Goal: Use online tool/utility: Use online tool/utility

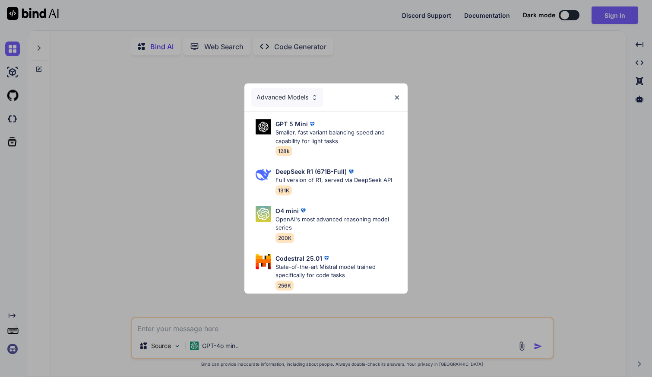
click at [397, 95] on img at bounding box center [397, 97] width 7 height 7
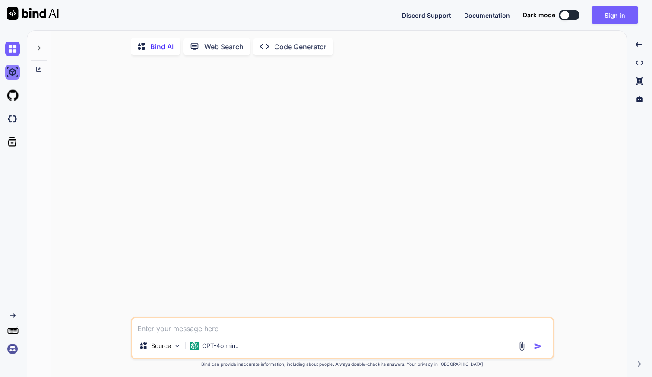
click at [14, 73] on img at bounding box center [12, 72] width 15 height 15
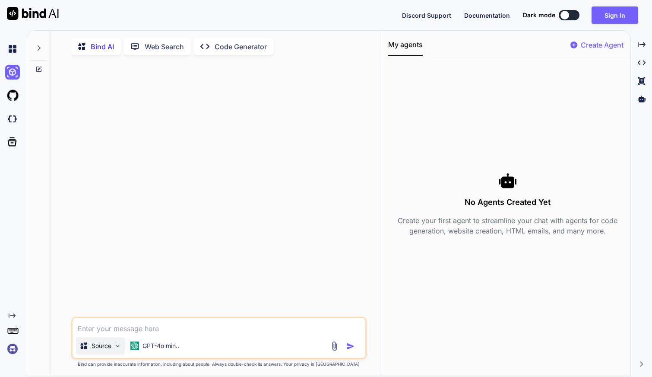
click at [110, 350] on p "Source" at bounding box center [102, 345] width 20 height 9
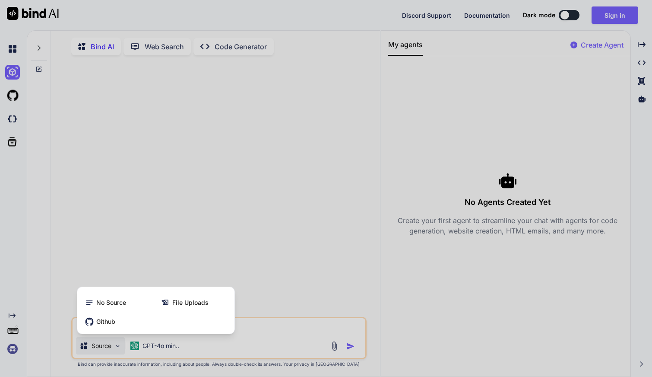
drag, startPoint x: 130, startPoint y: 241, endPoint x: 120, endPoint y: 189, distance: 52.4
click at [130, 241] on div at bounding box center [326, 188] width 652 height 377
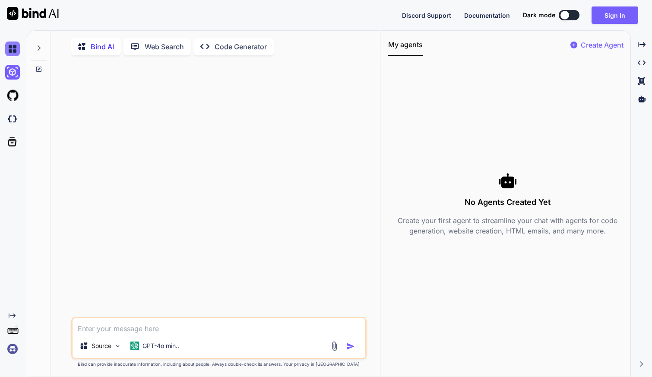
click at [7, 48] on img at bounding box center [12, 48] width 15 height 15
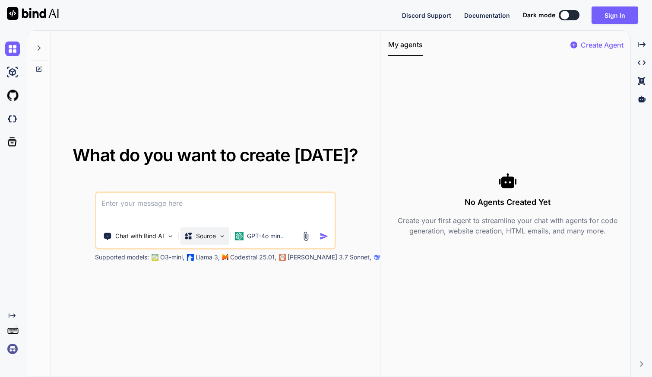
click at [210, 237] on p "Source" at bounding box center [206, 236] width 20 height 9
type textarea "x"
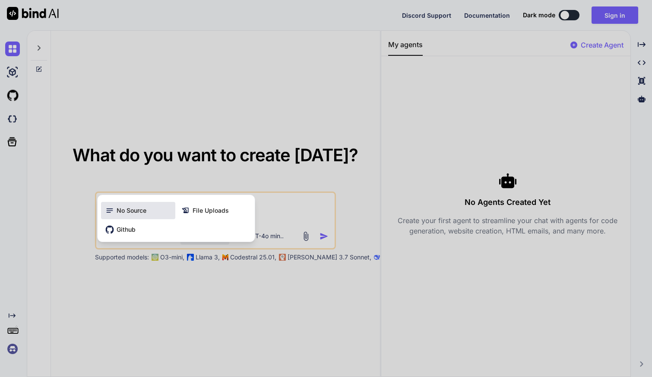
click at [107, 210] on icon at bounding box center [109, 210] width 9 height 9
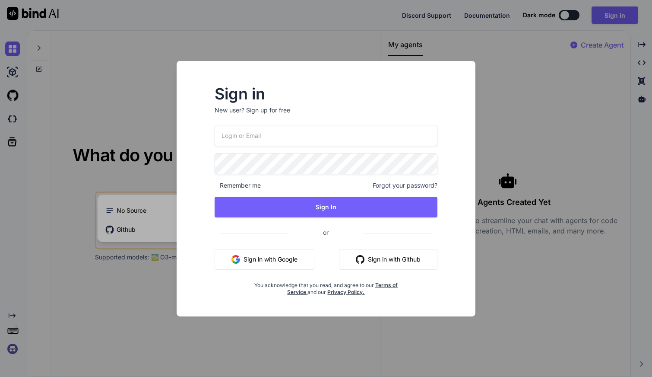
click at [485, 299] on div "Sign in New user? Sign up for free Remember me Forgot your password? Sign In or…" at bounding box center [326, 188] width 326 height 255
click at [526, 64] on div "Sign in New user? Sign up for free Remember me Forgot your password? Sign In or…" at bounding box center [326, 188] width 652 height 377
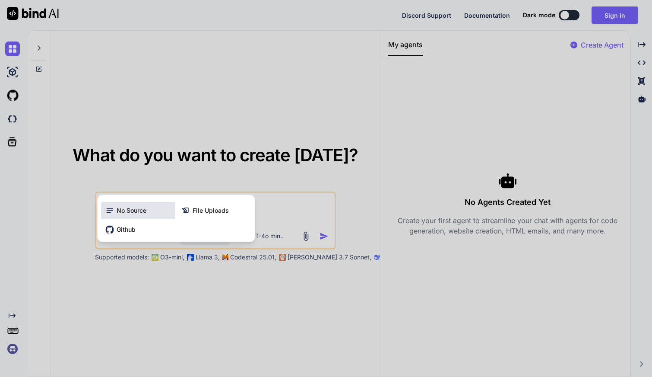
click at [117, 210] on span "No Source" at bounding box center [132, 210] width 30 height 9
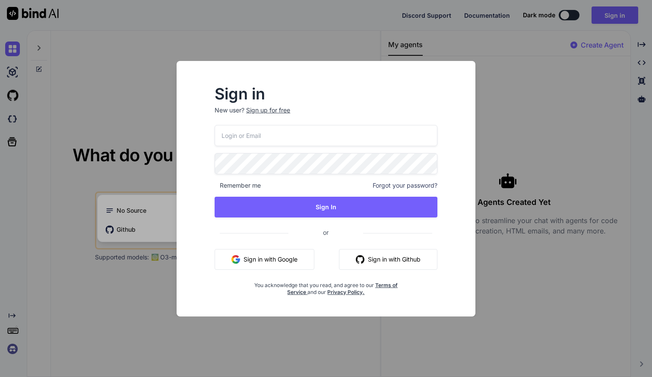
click at [541, 104] on div "Sign in New user? Sign up for free Remember me Forgot your password? Sign In or…" at bounding box center [326, 188] width 652 height 377
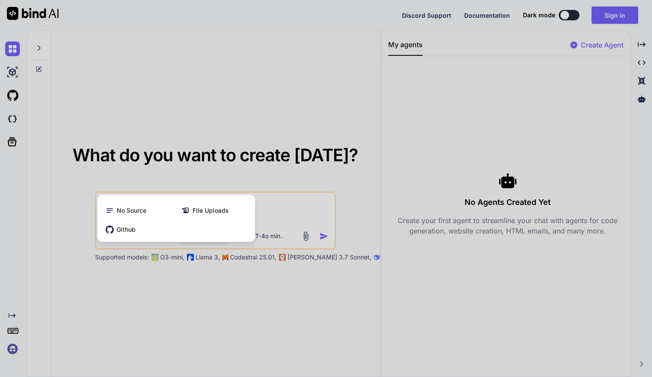
click at [11, 73] on div at bounding box center [326, 188] width 652 height 377
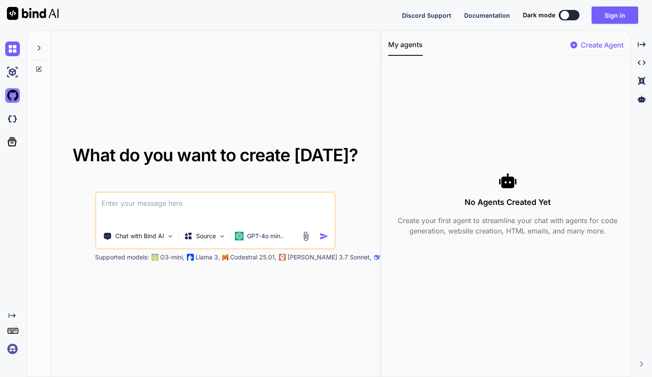
click at [13, 98] on img at bounding box center [12, 95] width 15 height 15
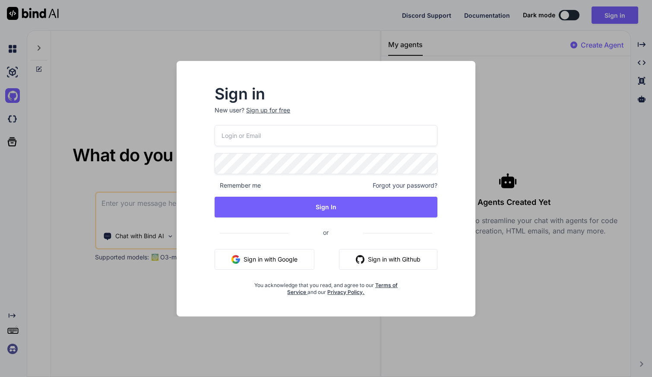
click at [543, 97] on div "Sign in New user? Sign up for free Remember me Forgot your password? Sign In or…" at bounding box center [326, 188] width 652 height 377
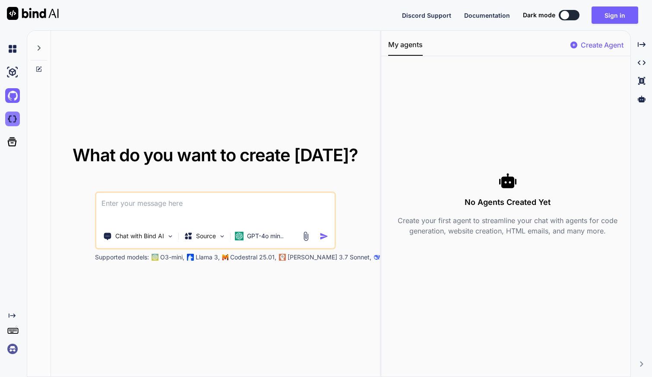
click at [10, 121] on img at bounding box center [12, 118] width 15 height 15
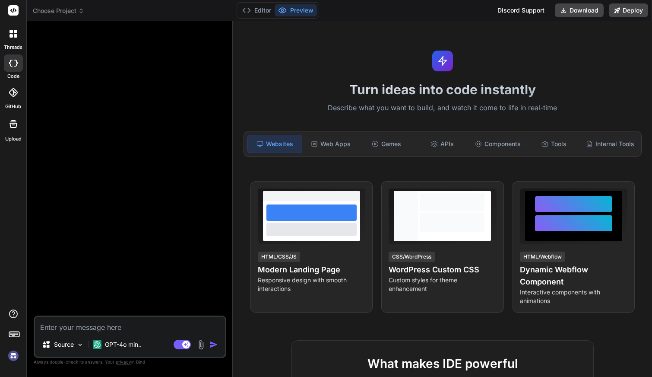
type textarea "x"
